Goal: Task Accomplishment & Management: Complete application form

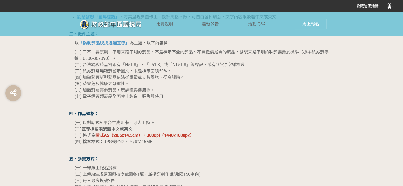
scroll to position [477, 0]
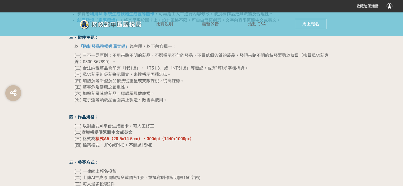
scroll to position [477, 0]
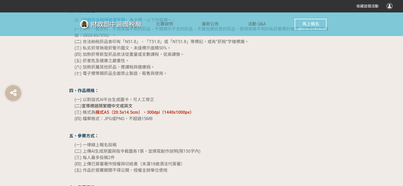
click at [309, 24] on span "馬上報名" at bounding box center [310, 23] width 17 height 5
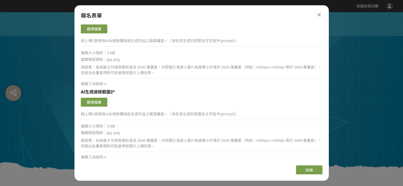
scroll to position [584, 0]
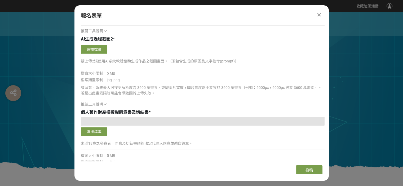
click at [139, 118] on div at bounding box center [203, 121] width 244 height 9
click at [130, 121] on div at bounding box center [203, 121] width 244 height 9
click at [99, 120] on div at bounding box center [203, 121] width 244 height 9
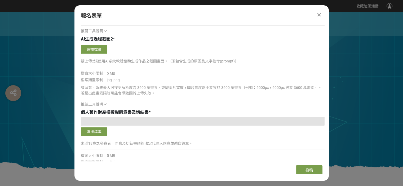
click at [104, 105] on icon at bounding box center [105, 105] width 3 height 4
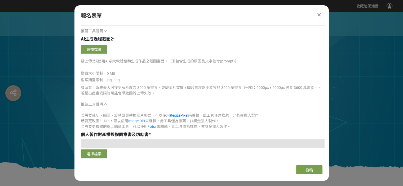
click at [105, 104] on icon at bounding box center [105, 105] width 3 height 4
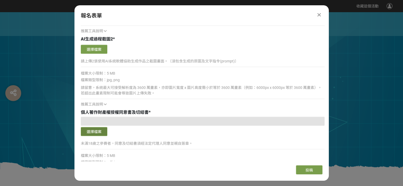
click at [94, 130] on button "選擇檔案" at bounding box center [94, 131] width 27 height 9
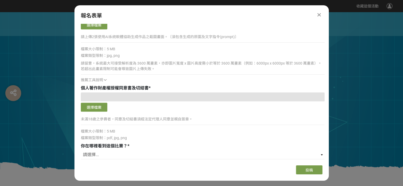
scroll to position [600, 0]
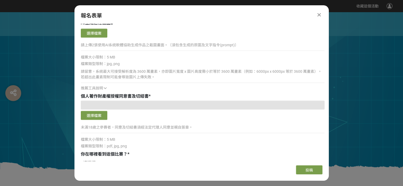
click at [318, 16] on icon at bounding box center [319, 14] width 3 height 5
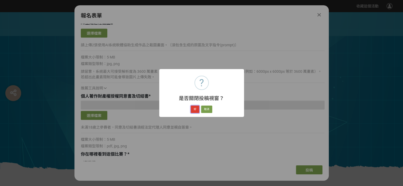
click at [193, 109] on button "好" at bounding box center [195, 109] width 8 height 7
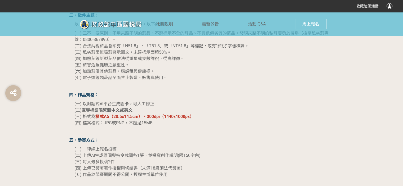
scroll to position [480, 0]
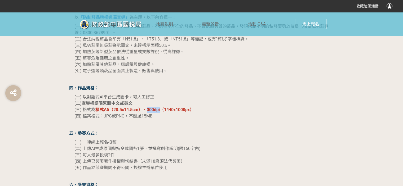
drag, startPoint x: 145, startPoint y: 109, endPoint x: 158, endPoint y: 109, distance: 13.0
click at [158, 109] on strong "橫式A5（20.5x14.5cm）、300dpi（1440x1000px）" at bounding box center [144, 109] width 99 height 5
drag, startPoint x: 163, startPoint y: 110, endPoint x: 188, endPoint y: 110, distance: 24.9
click at [188, 110] on strong "橫式A5（20.5x14.5cm）、300dpi（1440x1000px）" at bounding box center [144, 109] width 99 height 5
click at [143, 110] on strong "橫式A5（20.5x14.5cm）、300dpi（1440x1000px）" at bounding box center [144, 109] width 99 height 5
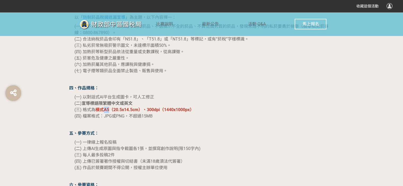
drag, startPoint x: 105, startPoint y: 109, endPoint x: 111, endPoint y: 110, distance: 6.1
click at [111, 110] on strong "橫式A5（20.5x14.5cm）、300dpi（1440x1000px）" at bounding box center [144, 109] width 99 height 5
drag, startPoint x: 107, startPoint y: 115, endPoint x: 116, endPoint y: 115, distance: 8.5
click at [112, 115] on span "(四) 檔案格式：JPG或PNG，不超過15MB" at bounding box center [114, 116] width 78 height 5
drag, startPoint x: 116, startPoint y: 115, endPoint x: 126, endPoint y: 117, distance: 10.7
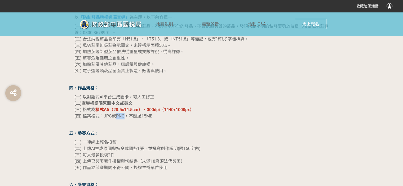
click at [126, 117] on span "(四) 檔案格式：JPG或PNG，不超過15MB" at bounding box center [114, 116] width 78 height 5
drag, startPoint x: 142, startPoint y: 116, endPoint x: 148, endPoint y: 116, distance: 5.3
click at [148, 116] on span "(四) 檔案格式：JPG或PNG，不超過15MB" at bounding box center [114, 116] width 78 height 5
drag, startPoint x: 116, startPoint y: 116, endPoint x: 125, endPoint y: 116, distance: 8.5
click at [125, 116] on span "(四) 檔案格式：JPG或PNG，不超過15MB" at bounding box center [114, 116] width 78 height 5
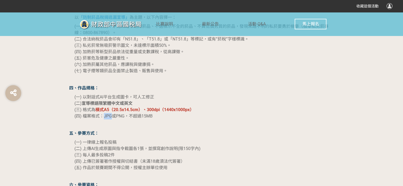
drag, startPoint x: 105, startPoint y: 116, endPoint x: 111, endPoint y: 117, distance: 6.1
click at [111, 117] on span "(四) 檔案格式：JPG或PNG，不超過15MB" at bounding box center [114, 116] width 78 height 5
click at [312, 23] on span "馬上報名" at bounding box center [310, 23] width 17 height 5
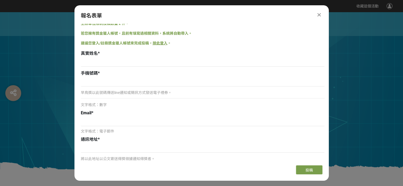
scroll to position [53, 0]
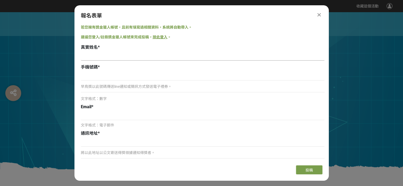
click at [90, 57] on input at bounding box center [203, 56] width 244 height 9
click at [91, 75] on input at bounding box center [203, 76] width 244 height 9
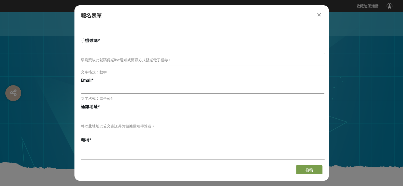
click at [92, 87] on input at bounding box center [203, 89] width 244 height 9
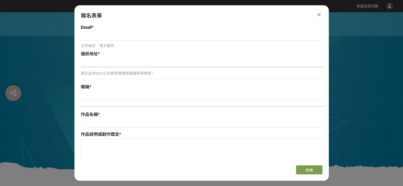
click at [91, 65] on input at bounding box center [203, 62] width 244 height 9
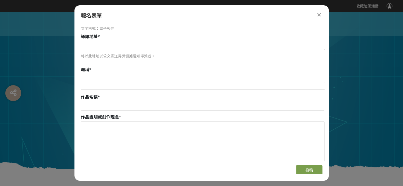
scroll to position [159, 0]
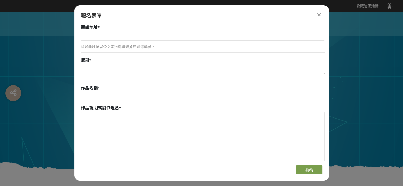
click at [90, 68] on input at bounding box center [203, 69] width 244 height 9
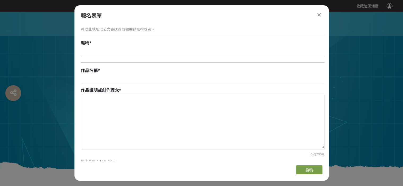
scroll to position [186, 0]
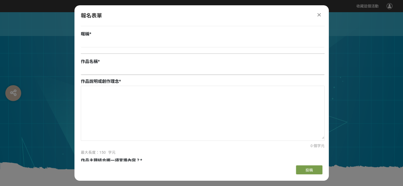
click at [90, 71] on input at bounding box center [203, 70] width 244 height 9
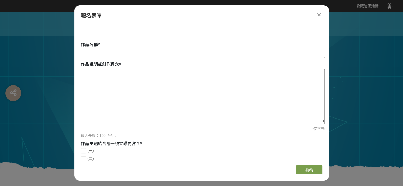
scroll to position [212, 0]
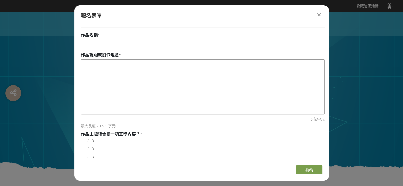
click at [95, 68] on textarea at bounding box center [202, 86] width 243 height 53
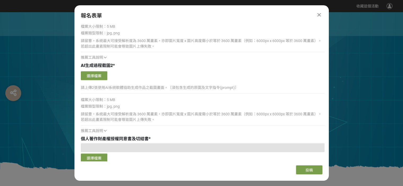
scroll to position [610, 0]
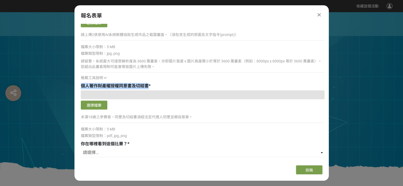
drag, startPoint x: 82, startPoint y: 86, endPoint x: 149, endPoint y: 86, distance: 66.3
click at [149, 86] on div "個人著作財產權授權同意書及切結書 *" at bounding box center [203, 86] width 244 height 6
click at [117, 89] on div "個人著作財產權授權同意書及切結書 * 選擇檔案 未滿18歲之參賽者，同意及切結書須經法定代理人同意並親自簽章。 檔案大小限制：5 MB 檔案類型限制：pdf,…" at bounding box center [203, 111] width 244 height 56
drag, startPoint x: 81, startPoint y: 85, endPoint x: 147, endPoint y: 87, distance: 66.6
click at [147, 87] on span "個人著作財產權授權同意書及切結書" at bounding box center [115, 86] width 68 height 5
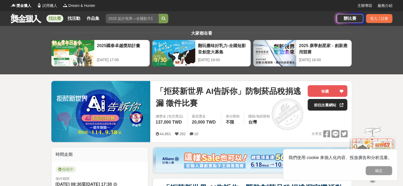
click at [183, 106] on link "前往比賽網站" at bounding box center [328, 105] width 40 height 12
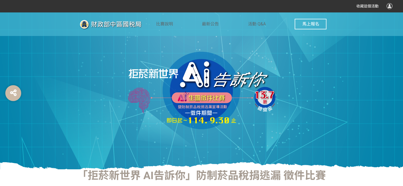
click at [307, 23] on span "馬上報名" at bounding box center [310, 23] width 17 height 5
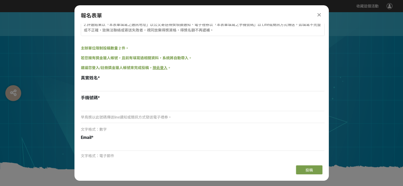
scroll to position [53, 0]
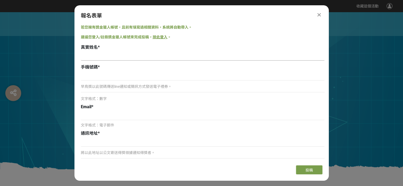
click at [91, 57] on input at bounding box center [203, 56] width 244 height 9
type input "曾偉"
click at [92, 77] on input at bounding box center [203, 76] width 244 height 9
type input "0936526189"
click at [101, 106] on div "Email *" at bounding box center [203, 107] width 244 height 6
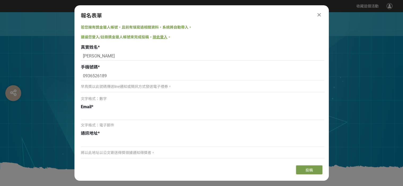
click at [107, 97] on div "文字格式：數字" at bounding box center [203, 99] width 244 height 6
click at [101, 111] on input at bounding box center [203, 115] width 244 height 9
type input "ㄈㄩㄢ"
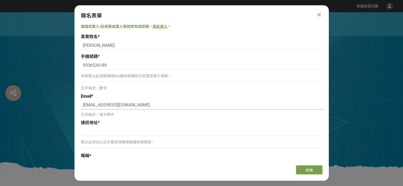
scroll to position [80, 0]
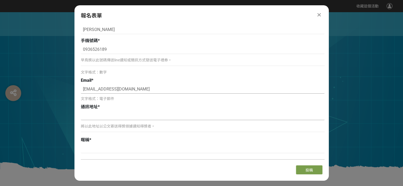
type input "uuf88168@gmail.com"
click at [94, 118] on input at bounding box center [203, 115] width 244 height 9
type input "m"
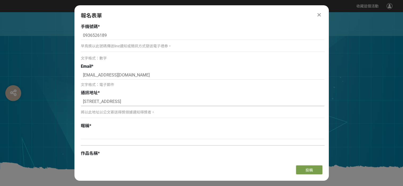
scroll to position [106, 0]
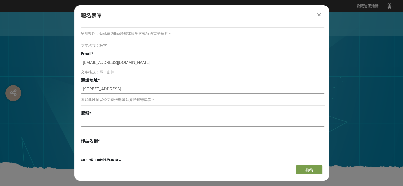
type input "苗栗縣頭份是信義路6號"
click at [95, 122] on input at bounding box center [203, 122] width 244 height 9
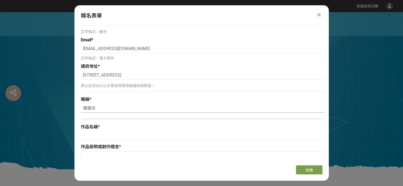
scroll to position [133, 0]
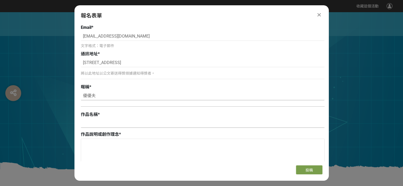
type input "優優夫"
click at [103, 124] on input at bounding box center [203, 123] width 244 height 9
click at [110, 124] on input at bounding box center [203, 123] width 244 height 9
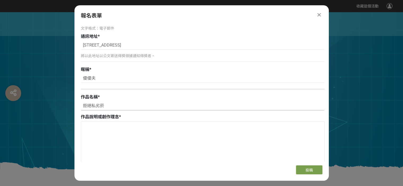
scroll to position [186, 0]
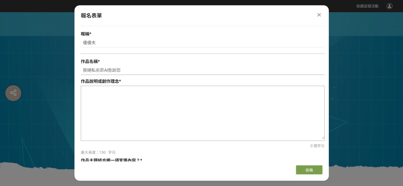
type input "拒絕私劣菸AI告訴您"
click at [102, 92] on textarea at bounding box center [202, 112] width 243 height 53
drag, startPoint x: 82, startPoint y: 80, endPoint x: 120, endPoint y: 81, distance: 37.9
click at [120, 81] on div "作品說明或創作理念 *" at bounding box center [203, 82] width 244 height 6
copy span "作品說明或創作理念"
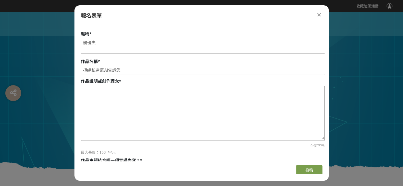
click at [94, 93] on textarea at bounding box center [202, 112] width 243 height 53
paste textarea "作品以「拒菸新世界，AI告訴你！」為主題，透過AI機器人形象傳達科技守護健康的理念。結合拒菸符號、合法稅標及檢舉專線，提醒大眾辨識合法菸品、拒絕私劣菸，展現創…"
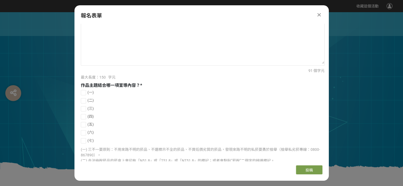
scroll to position [292, 0]
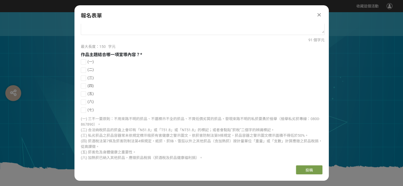
type textarea "作品以「拒菸新世界，AI告訴你！」為主題，透過AI機器人形象傳達科技守護健康的理念。結合拒菸符號、合法稅標及檢舉專線，提醒大眾辨識合法菸品、拒絕私劣菸，展現創…"
click at [83, 62] on div at bounding box center [83, 61] width 5 height 5
checkbox input "true"
click at [83, 69] on div at bounding box center [83, 70] width 5 height 5
checkbox input "true"
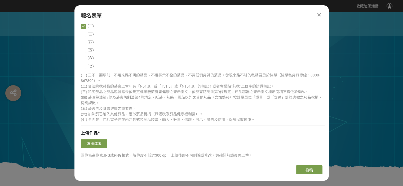
scroll to position [371, 0]
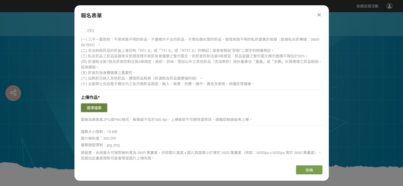
click at [92, 109] on button "選擇檔案" at bounding box center [94, 107] width 27 height 9
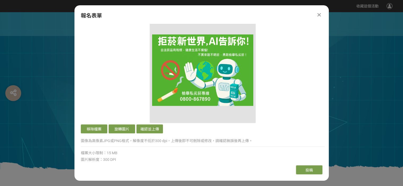
scroll to position [496, 0]
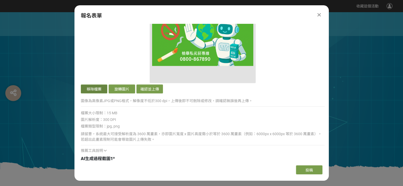
click at [93, 89] on button "移除檔案" at bounding box center [94, 89] width 27 height 9
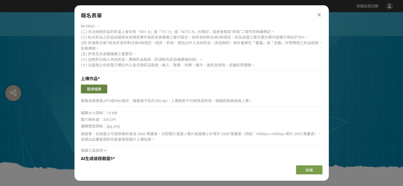
click at [99, 89] on button "選擇檔案" at bounding box center [94, 89] width 27 height 9
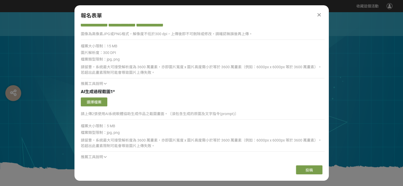
scroll to position [576, 0]
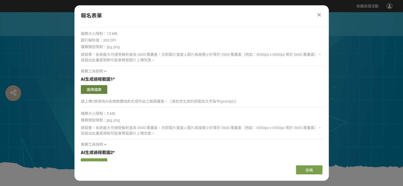
click at [96, 89] on button "選擇檔案" at bounding box center [94, 89] width 27 height 9
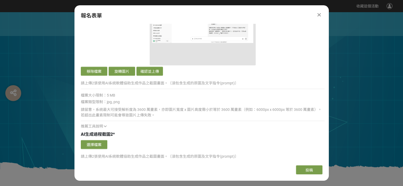
scroll to position [708, 0]
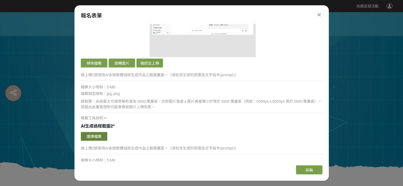
click at [102, 137] on button "選擇檔案" at bounding box center [94, 136] width 27 height 9
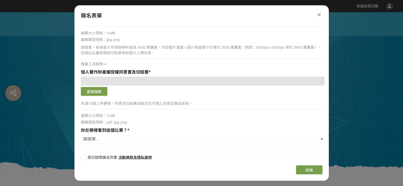
scroll to position [945, 0]
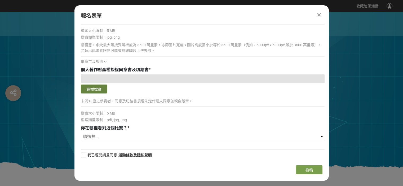
click at [99, 90] on button "選擇檔案" at bounding box center [94, 89] width 27 height 9
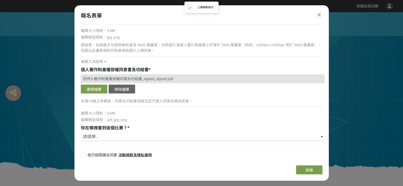
click at [95, 136] on select "請選擇... 獎金獵人網站 Facebook / Instagram 校園講座 / 老師系上推薦 電子郵件 海報 其他" at bounding box center [203, 136] width 244 height 9
select select "Facebook / Instagram"
click at [81, 132] on select "請選擇... 獎金獵人網站 Facebook / Instagram 校園講座 / 老師系上推薦 電子郵件 海報 其他" at bounding box center [203, 136] width 244 height 9
click at [83, 155] on div at bounding box center [83, 155] width 5 height 5
checkbox input "true"
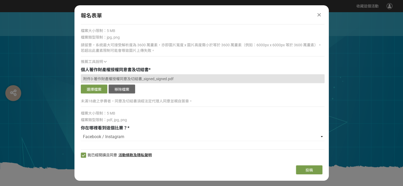
click at [319, 15] on icon at bounding box center [319, 14] width 3 height 5
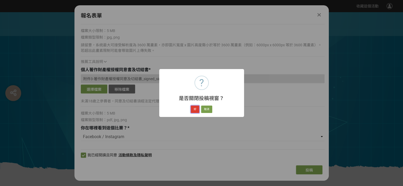
click at [194, 110] on button "好" at bounding box center [195, 109] width 8 height 7
